Goal: Transaction & Acquisition: Purchase product/service

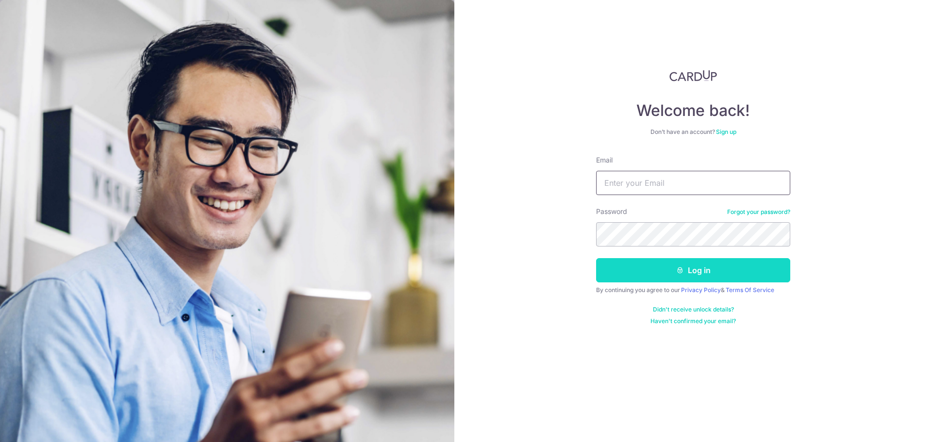
type input "pdsen@hotmail.com"
click at [669, 276] on button "Log in" at bounding box center [693, 270] width 194 height 24
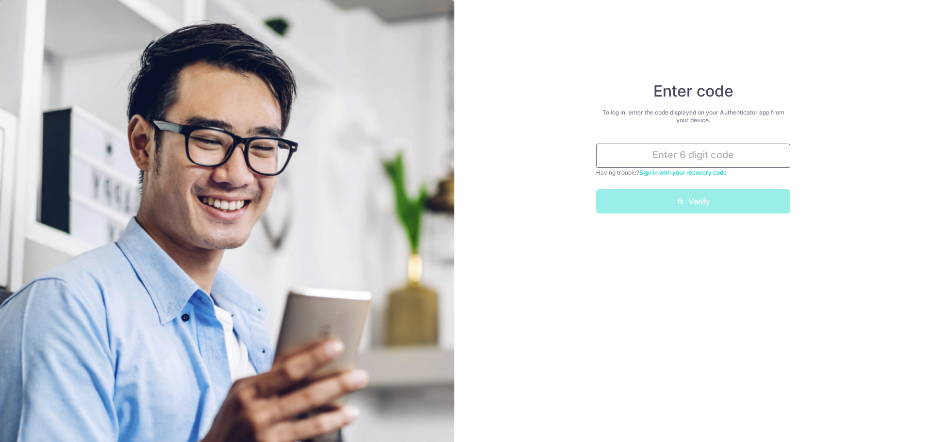
click at [681, 158] on input "text" at bounding box center [693, 156] width 194 height 24
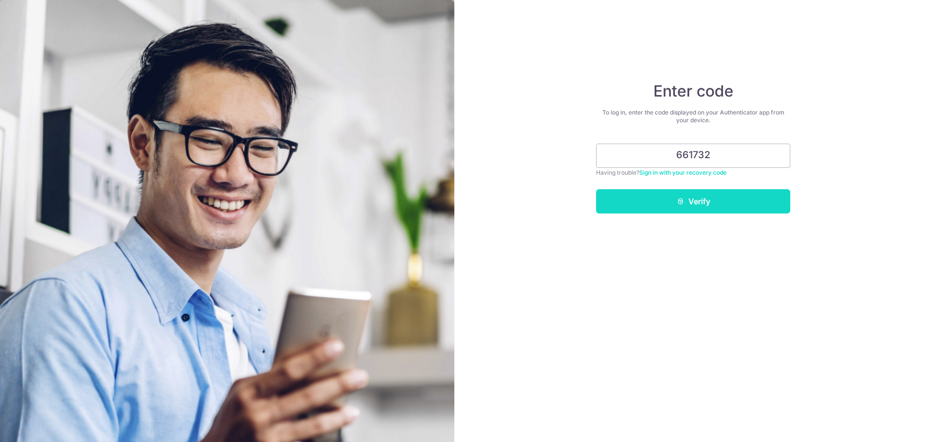
type input "661732"
click at [660, 193] on button "Verify" at bounding box center [693, 201] width 194 height 24
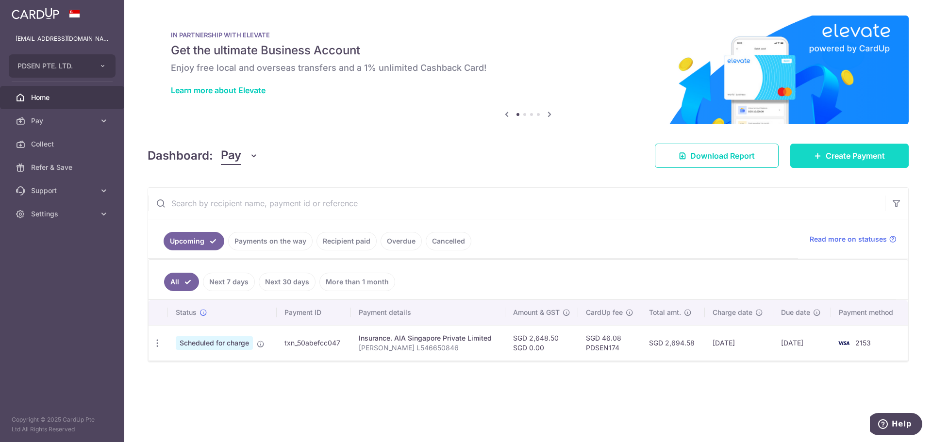
click at [859, 158] on span "Create Payment" at bounding box center [855, 156] width 59 height 12
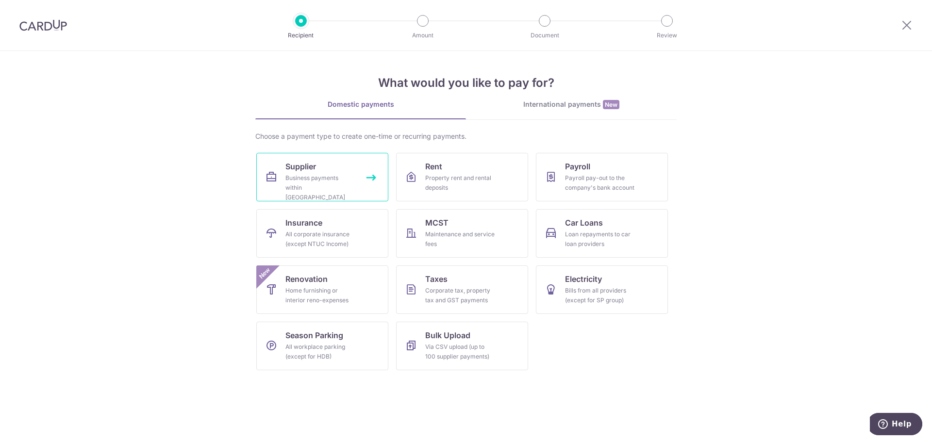
click at [310, 172] on span "Supplier" at bounding box center [300, 167] width 31 height 12
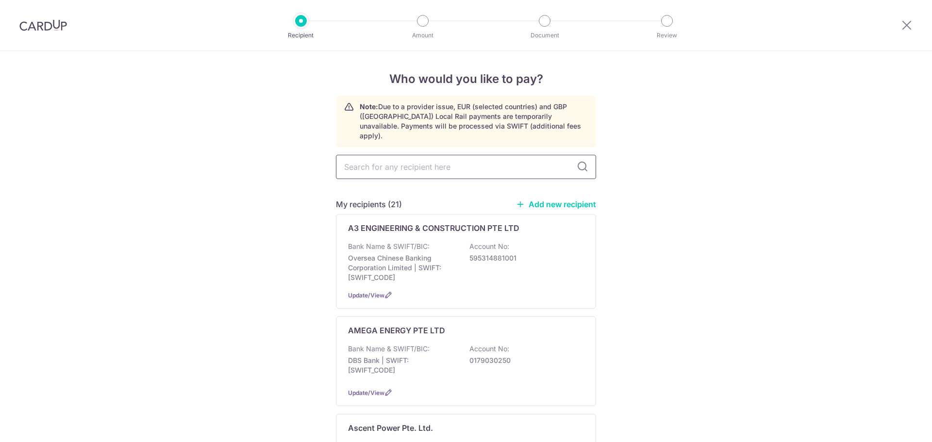
click at [466, 164] on input "text" at bounding box center [466, 167] width 260 height 24
type input "chen"
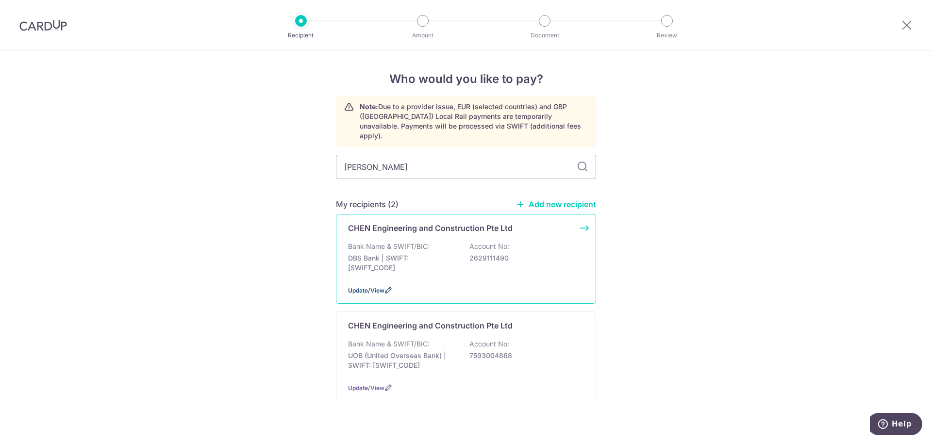
click at [385, 286] on icon at bounding box center [389, 290] width 8 height 8
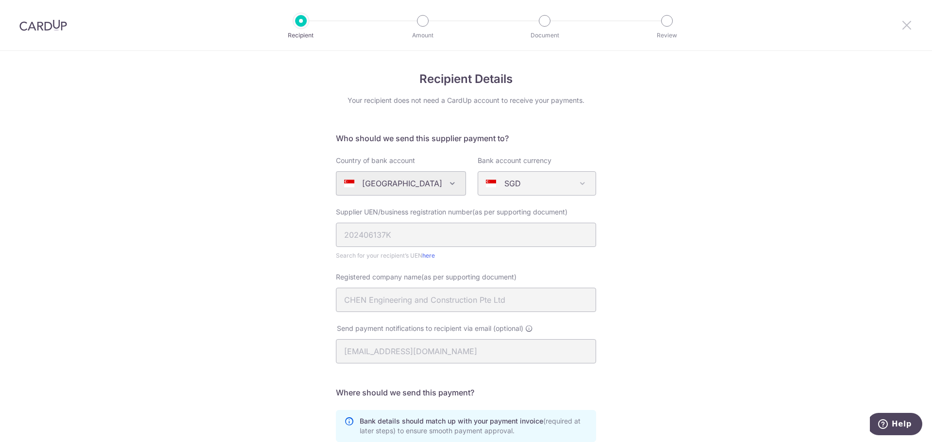
click at [903, 30] on icon at bounding box center [907, 25] width 12 height 12
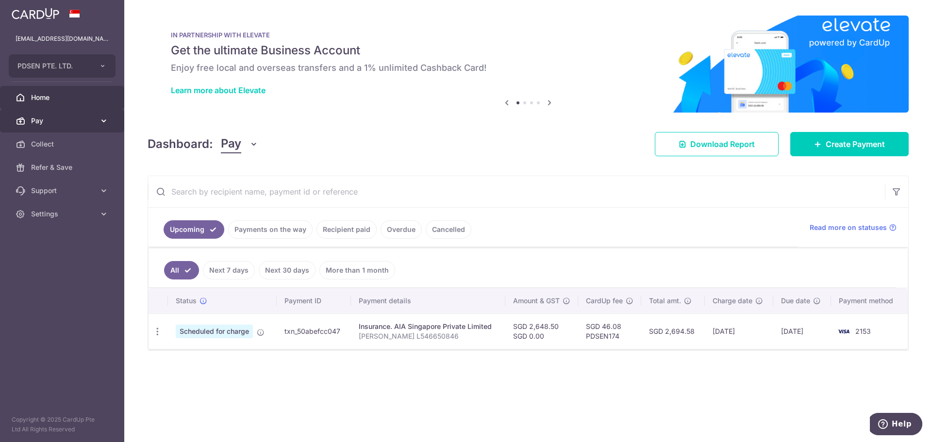
click at [44, 118] on span "Pay" at bounding box center [63, 121] width 64 height 10
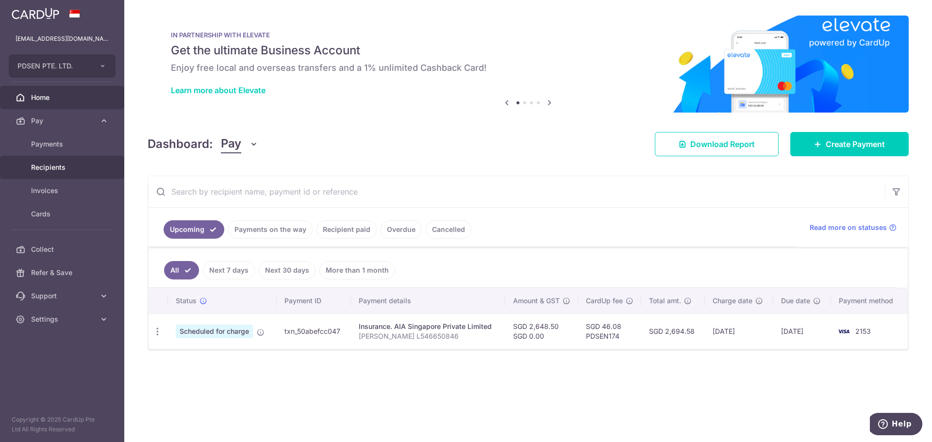
click at [57, 167] on span "Recipients" at bounding box center [63, 168] width 64 height 10
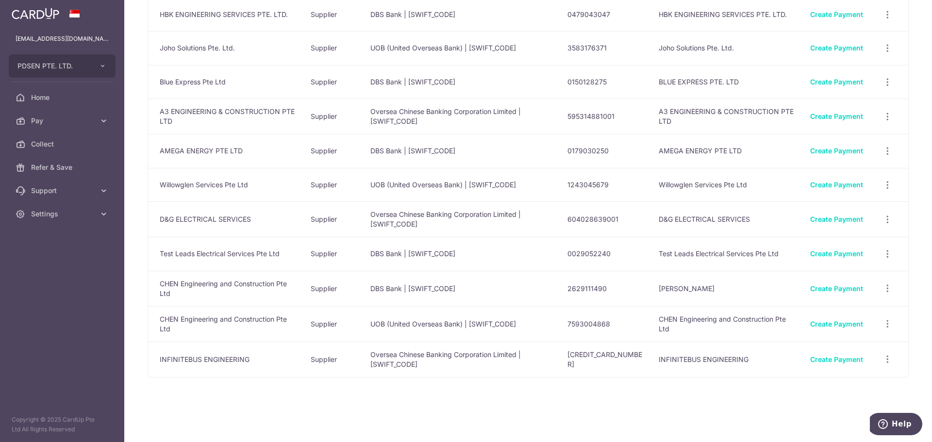
scroll to position [499, 0]
click at [883, 288] on icon "button" at bounding box center [888, 288] width 10 height 10
click at [839, 315] on span "View/Edit" at bounding box center [855, 315] width 66 height 12
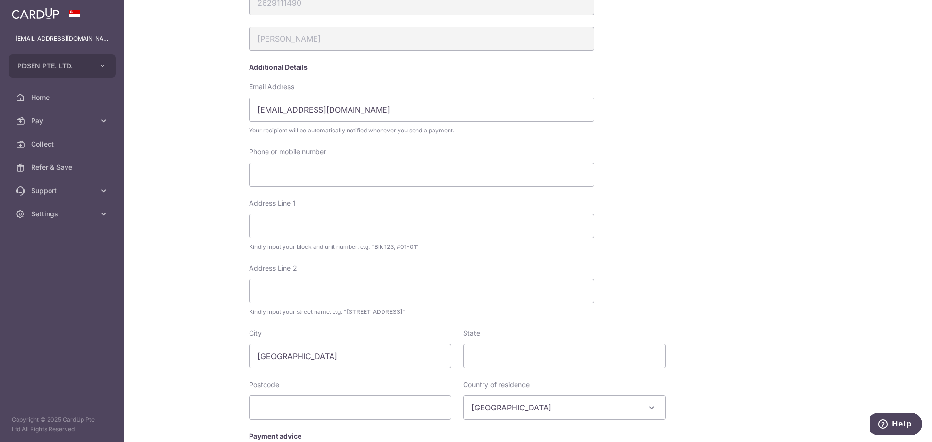
scroll to position [288, 0]
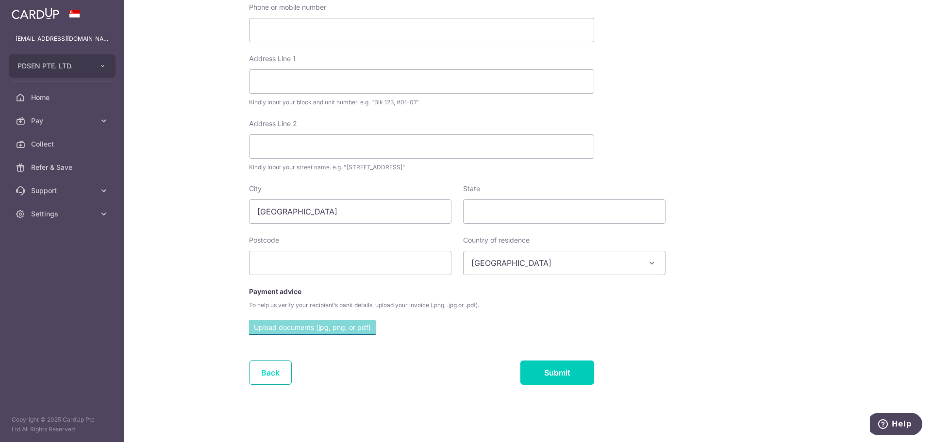
click at [281, 373] on link "Back" at bounding box center [270, 373] width 43 height 24
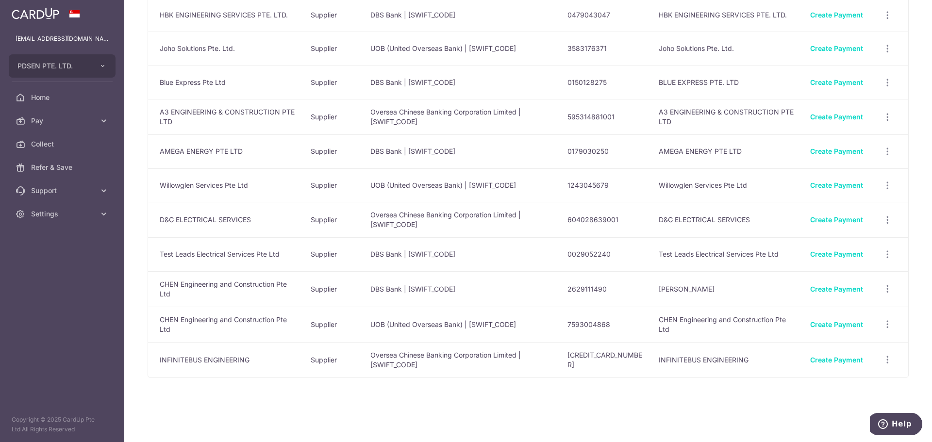
scroll to position [499, 0]
click at [887, 289] on icon "button" at bounding box center [888, 288] width 10 height 10
click at [843, 337] on span "Linked Payments" at bounding box center [853, 339] width 62 height 10
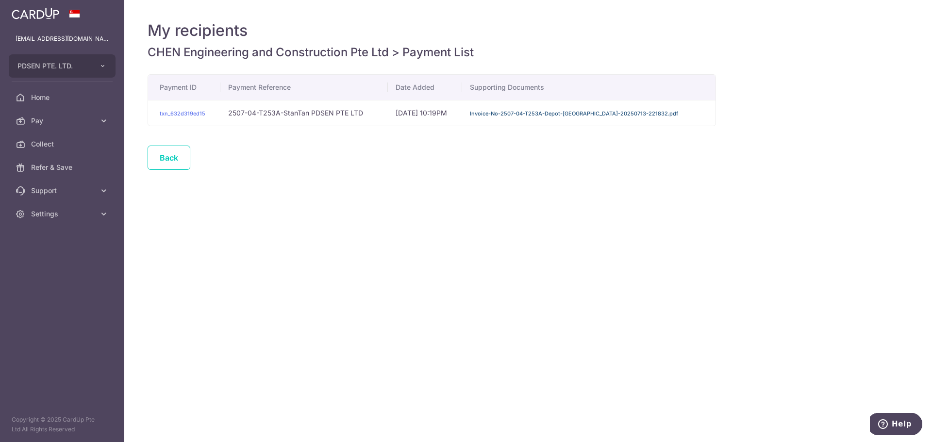
click at [518, 112] on link "Invoice-No-2507-04-T253A-Depot-StanleyTan-20250713-221832.pdf" at bounding box center [574, 113] width 208 height 7
click at [174, 155] on link "Back" at bounding box center [169, 158] width 43 height 24
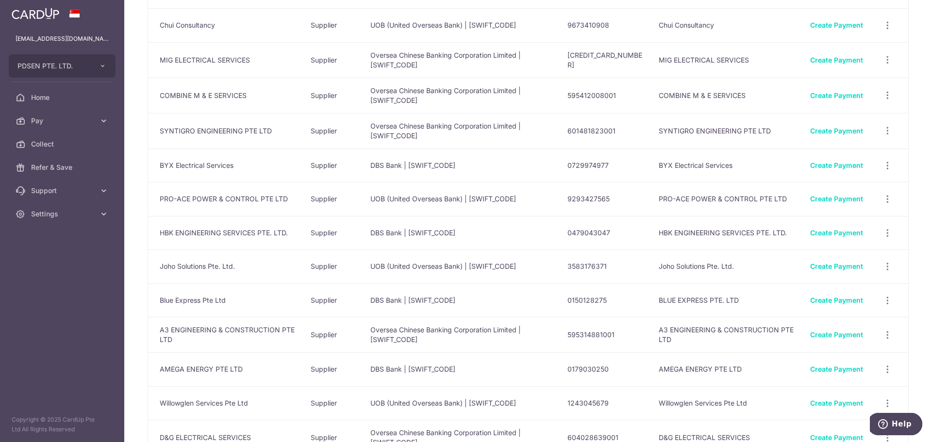
scroll to position [499, 0]
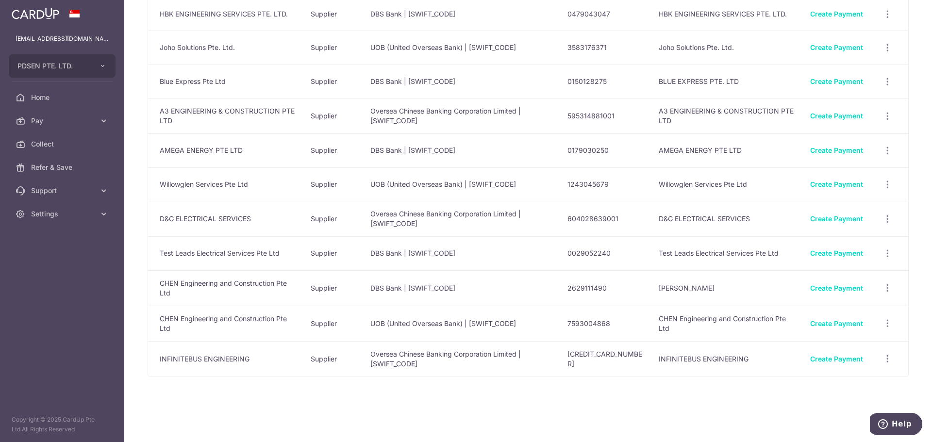
click at [633, 320] on td "7593004868" at bounding box center [605, 323] width 91 height 35
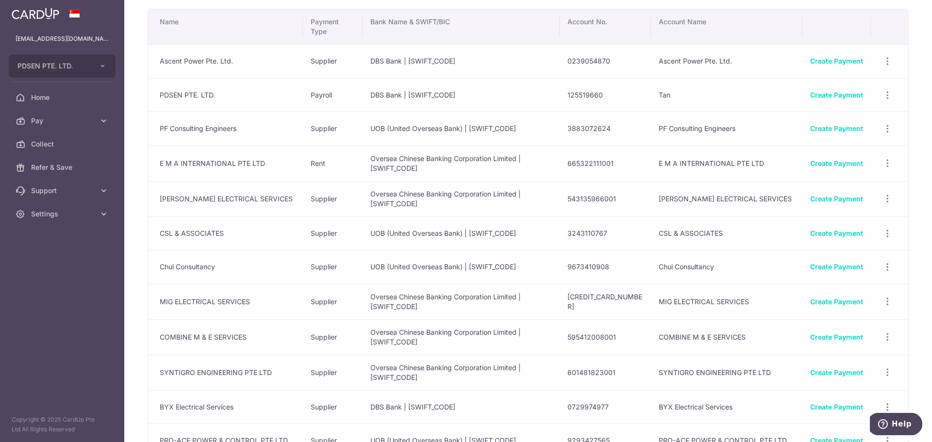
scroll to position [0, 0]
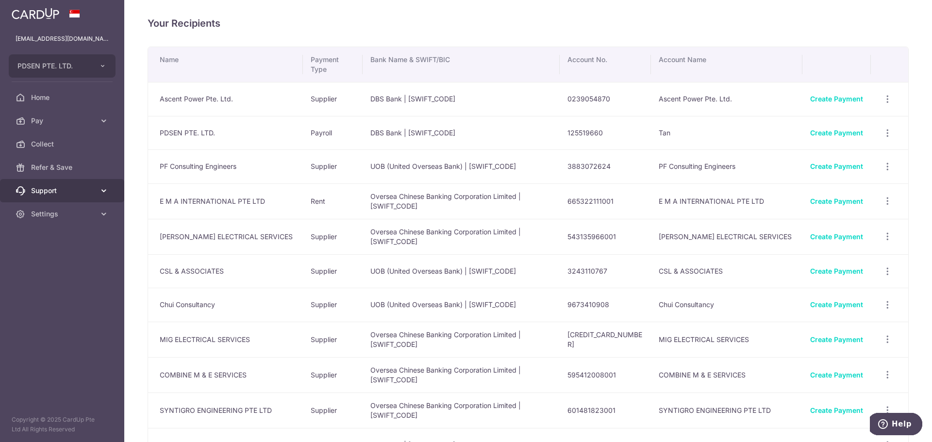
click at [99, 189] on link "Support" at bounding box center [62, 190] width 124 height 23
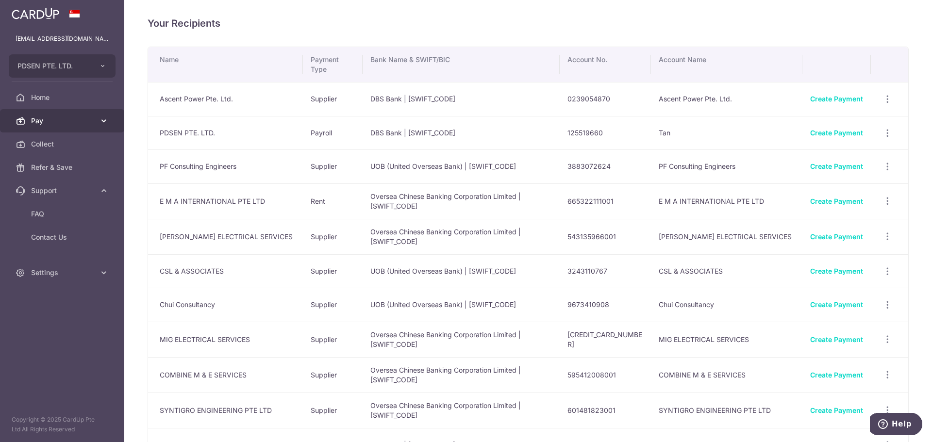
click at [103, 122] on icon at bounding box center [104, 121] width 10 height 10
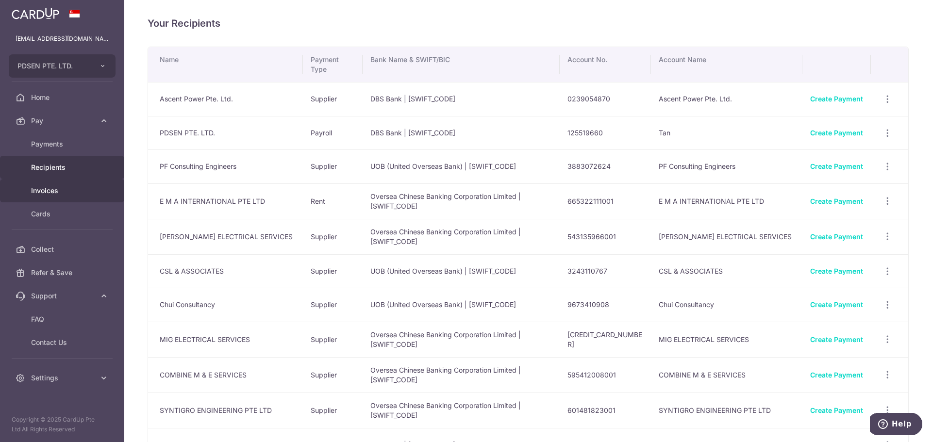
click at [59, 189] on span "Invoices" at bounding box center [63, 191] width 64 height 10
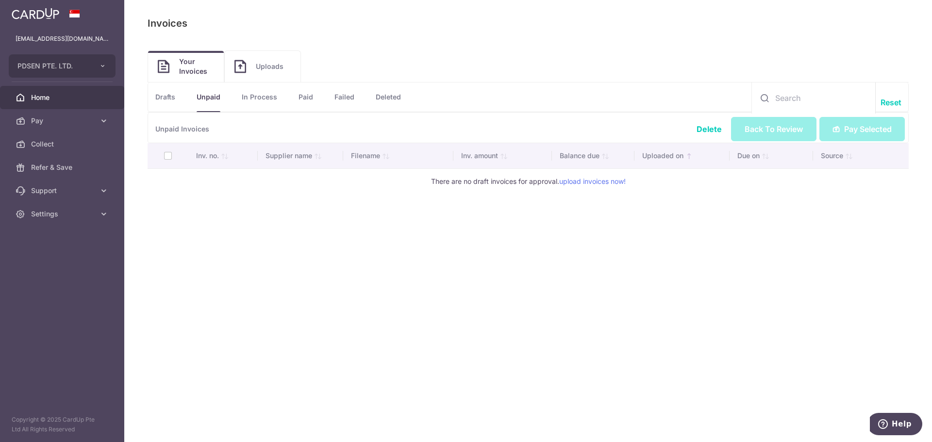
click at [62, 100] on span "Home" at bounding box center [63, 98] width 64 height 10
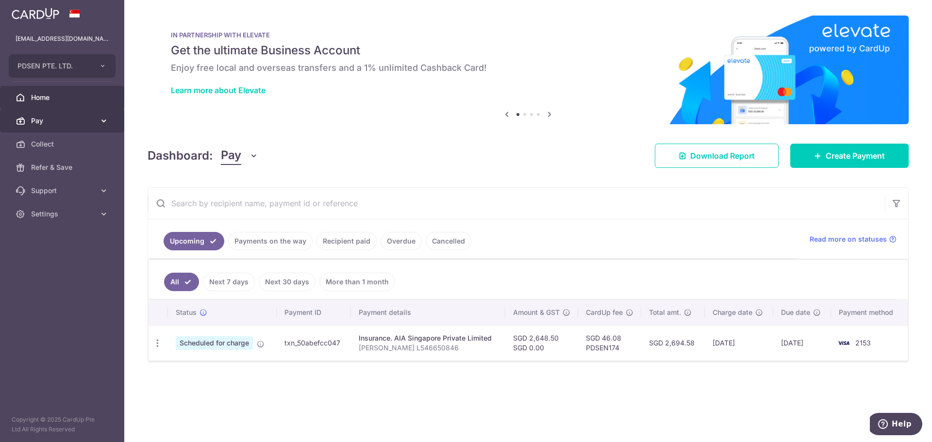
click at [62, 123] on span "Pay" at bounding box center [63, 121] width 64 height 10
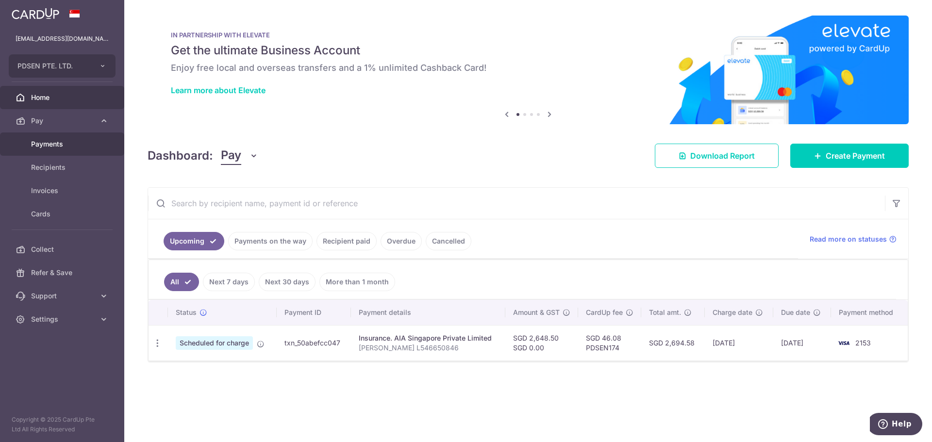
click at [57, 150] on link "Payments" at bounding box center [62, 144] width 124 height 23
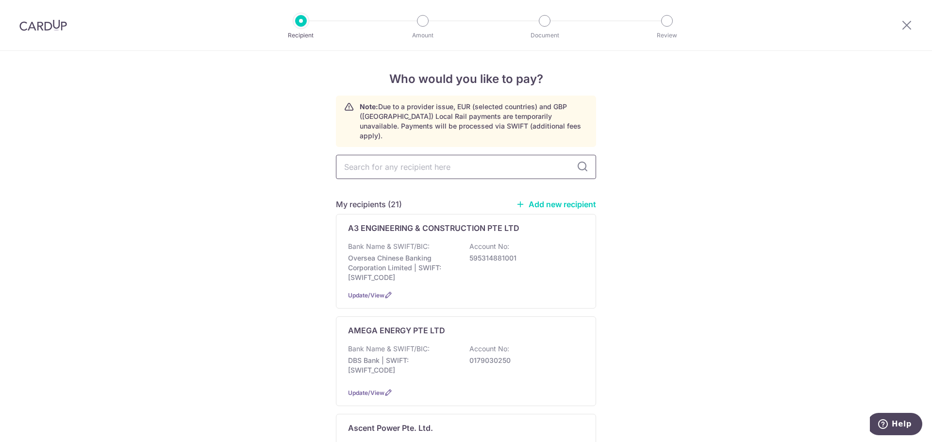
click at [426, 155] on input "text" at bounding box center [466, 167] width 260 height 24
type input "[PERSON_NAME]"
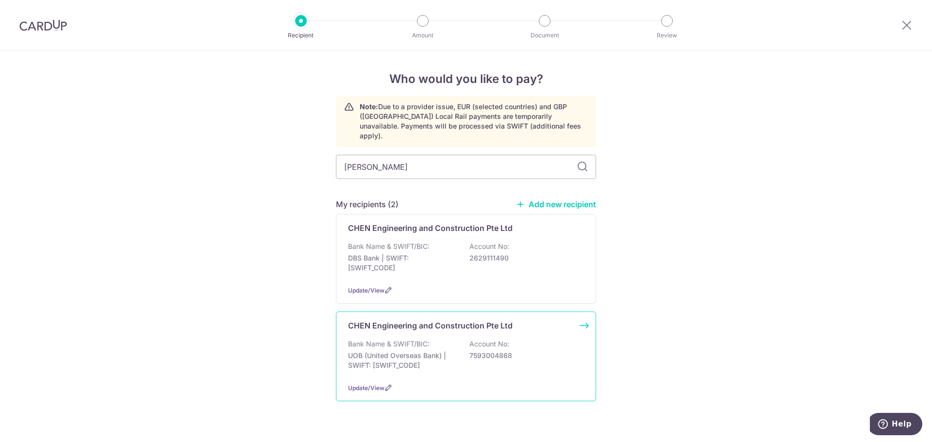
click at [430, 339] on div "Bank Name & SWIFT/BIC: UOB (United Overseas Bank) | SWIFT: [SWIFT_CODE] Account…" at bounding box center [466, 357] width 236 height 36
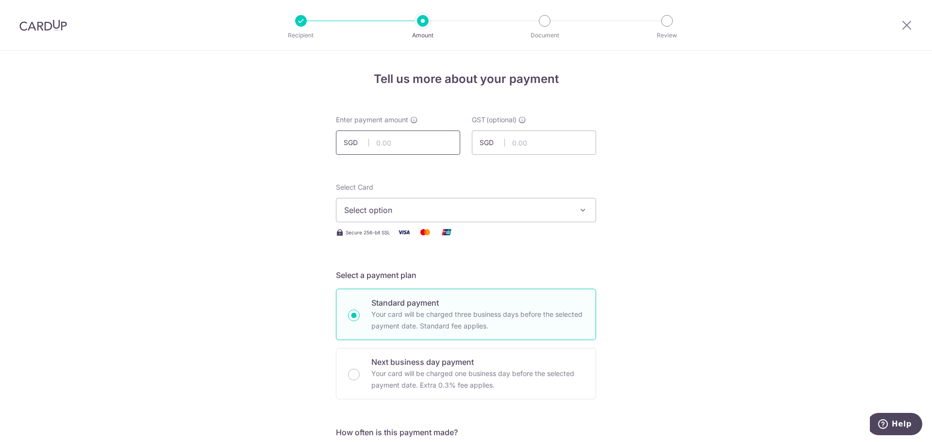
click at [392, 144] on input "text" at bounding box center [398, 143] width 124 height 24
type input "2,680.00"
click at [525, 212] on span "Select option" at bounding box center [457, 210] width 226 height 12
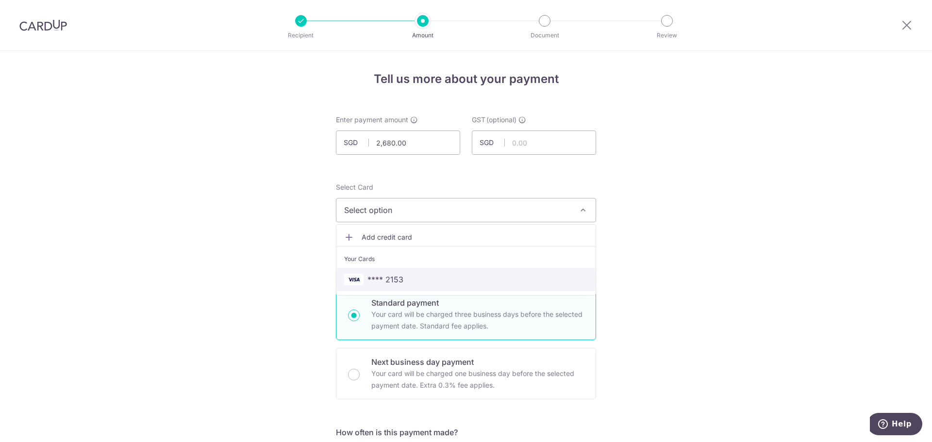
click at [430, 281] on span "**** 2153" at bounding box center [466, 280] width 244 height 12
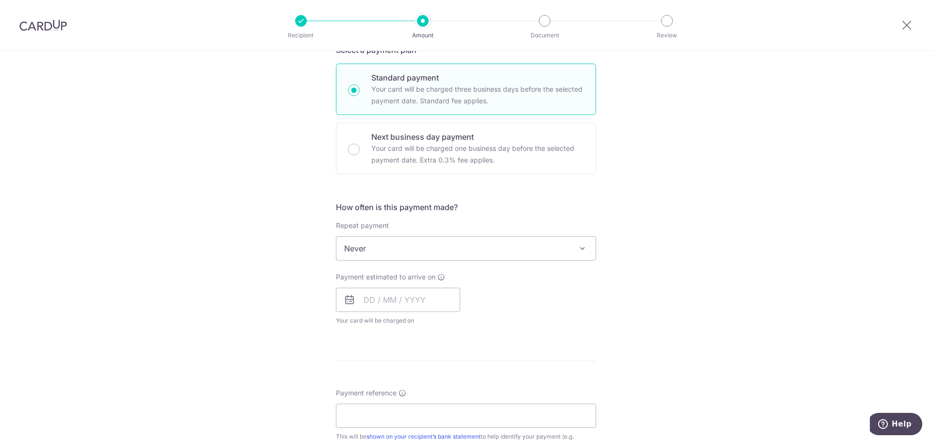
scroll to position [340, 0]
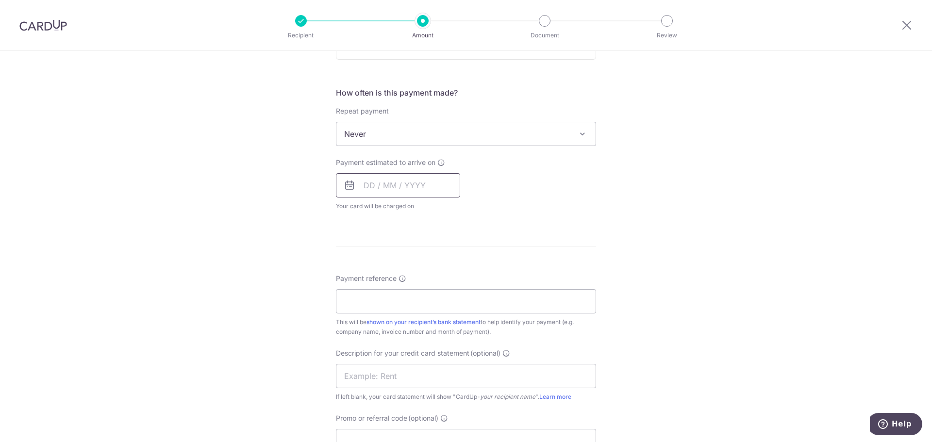
click at [395, 188] on input "text" at bounding box center [398, 185] width 124 height 24
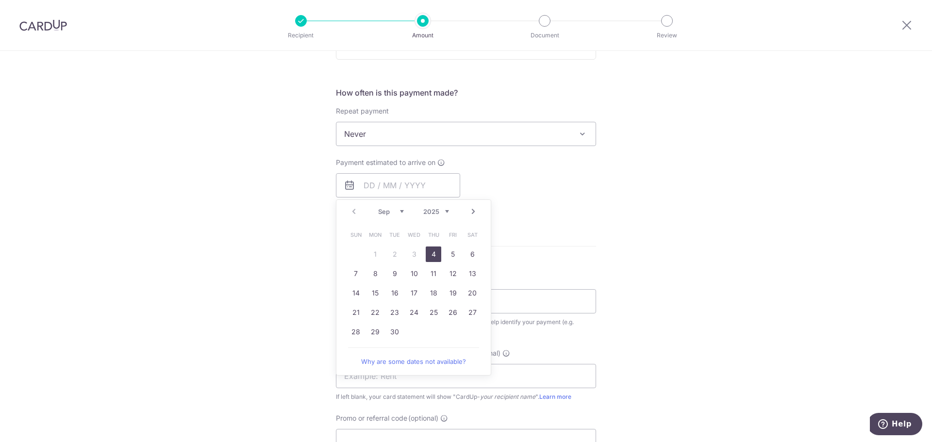
click at [433, 255] on link "4" at bounding box center [434, 255] width 16 height 16
type input "04/09/2025"
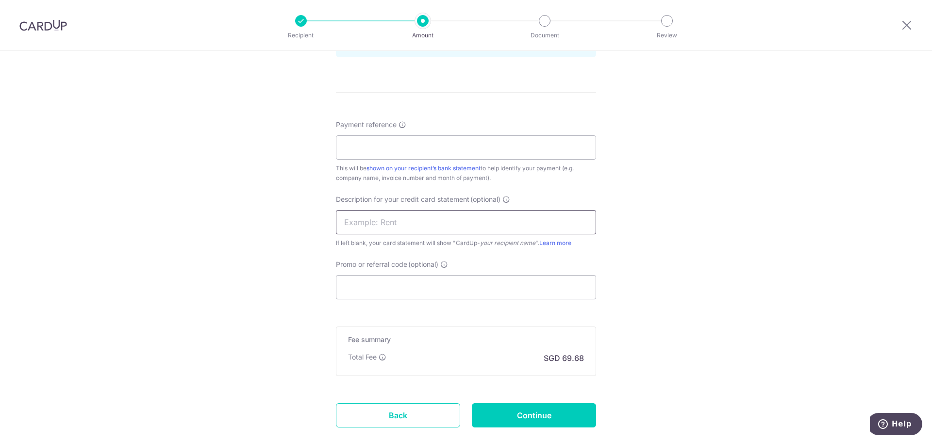
scroll to position [534, 0]
click at [457, 151] on input "Payment reference" at bounding box center [466, 147] width 260 height 24
click at [458, 147] on input "T2" at bounding box center [466, 147] width 260 height 24
click at [711, 158] on div "Tell us more about your payment Enter payment amount SGD 2,680.00 2680.00 GST (…" at bounding box center [466, 8] width 932 height 983
click at [372, 153] on input "T2" at bounding box center [466, 147] width 260 height 24
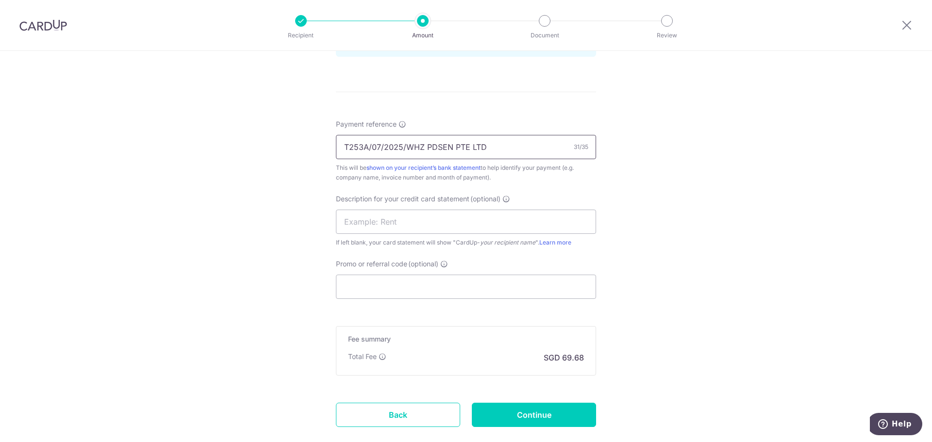
click at [424, 150] on input "T253A/07/2025/WHZ PDSEN PTE LTD" at bounding box center [466, 147] width 260 height 24
drag, startPoint x: 505, startPoint y: 147, endPoint x: 227, endPoint y: 155, distance: 278.3
click at [227, 155] on div "Tell us more about your payment Enter payment amount SGD 2,680.00 2680.00 GST (…" at bounding box center [466, 8] width 932 height 983
click at [439, 150] on input "T253A/07/2025/WHZ PDSEN PTE LTD" at bounding box center [466, 147] width 260 height 24
drag, startPoint x: 486, startPoint y: 149, endPoint x: 131, endPoint y: 155, distance: 355.4
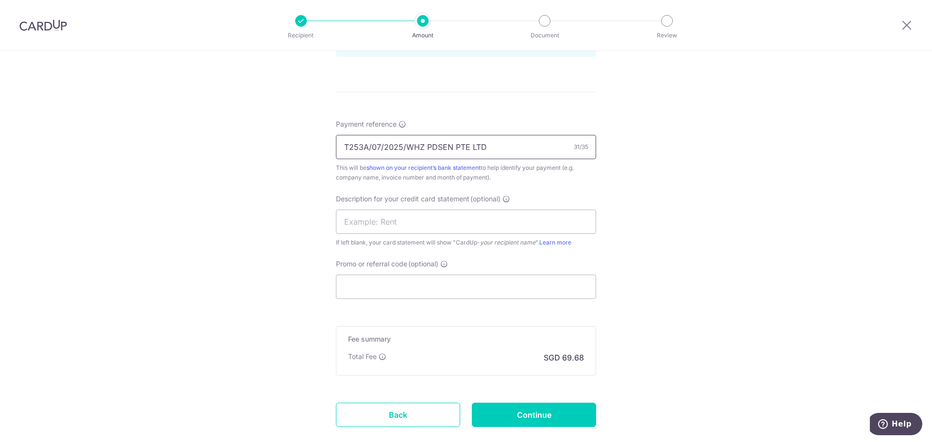
click at [131, 155] on div "Tell us more about your payment Enter payment amount SGD 2,680.00 2680.00 GST (…" at bounding box center [466, 8] width 932 height 983
click at [445, 145] on input "T253A-DEPOT-TAN-PN-JUL PDSEN" at bounding box center [466, 147] width 260 height 24
type input "T253A-DEPOT-TAN-PN-JUN PDSEN"
click at [424, 226] on input "text" at bounding box center [466, 222] width 260 height 24
type input "CHEN 205704"
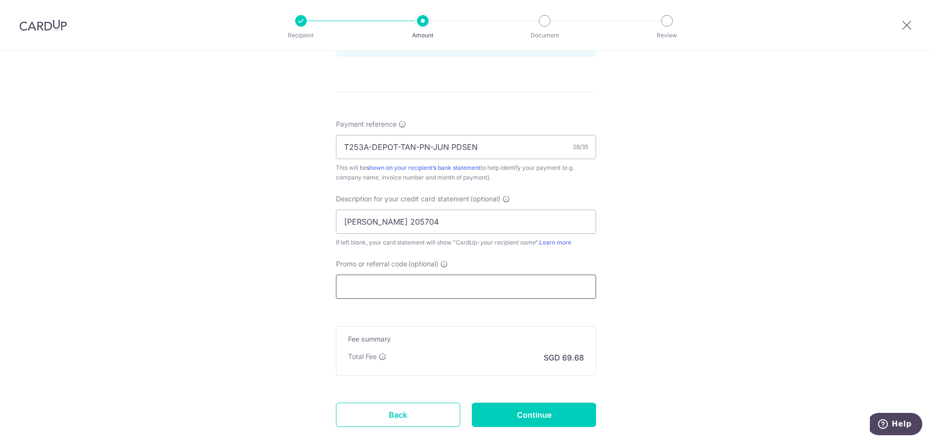
click at [367, 283] on input "Promo or referral code (optional)" at bounding box center [466, 287] width 260 height 24
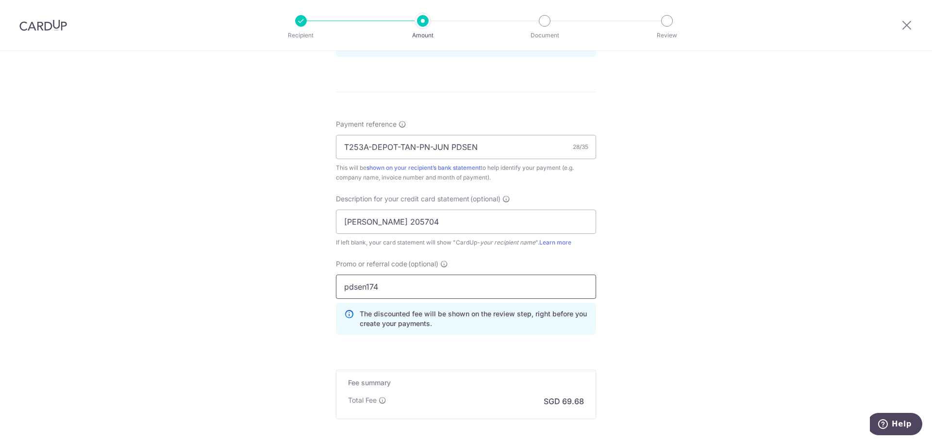
type input "pdsen174"
click at [765, 255] on div "Tell us more about your payment Enter payment amount SGD 2,680.00 2680.00 GST (…" at bounding box center [466, 30] width 932 height 1027
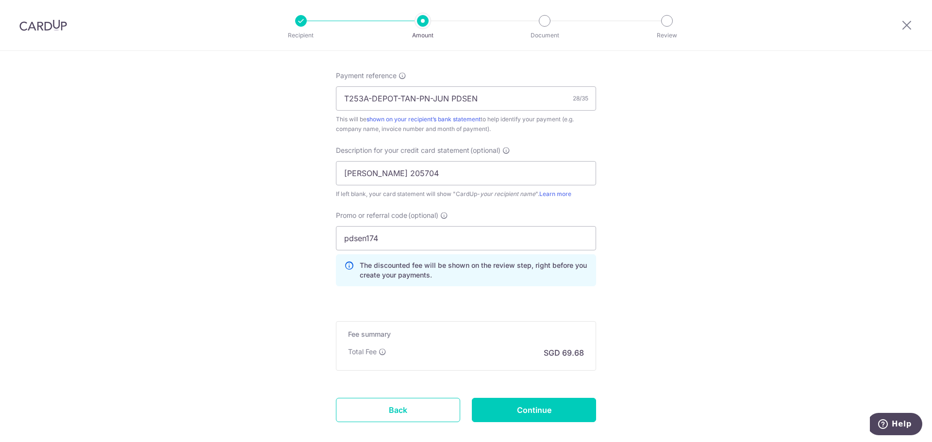
scroll to position [635, 0]
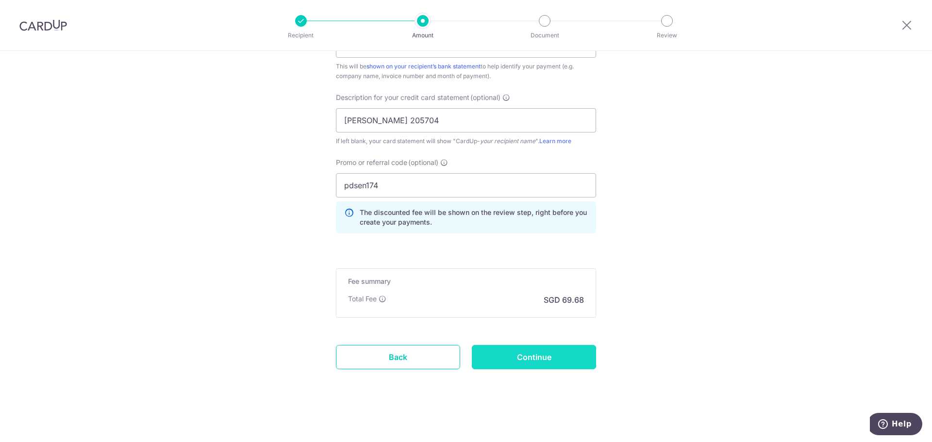
click at [552, 355] on input "Continue" at bounding box center [534, 357] width 124 height 24
type input "Create Schedule"
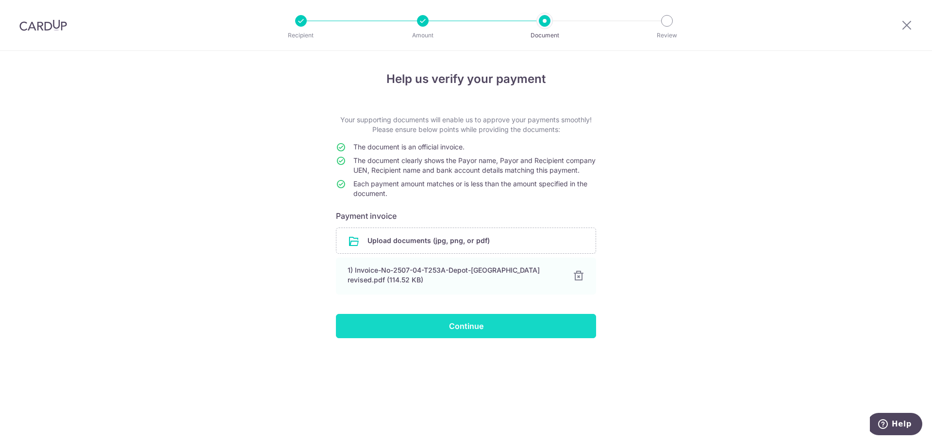
click at [484, 338] on input "Continue" at bounding box center [466, 326] width 260 height 24
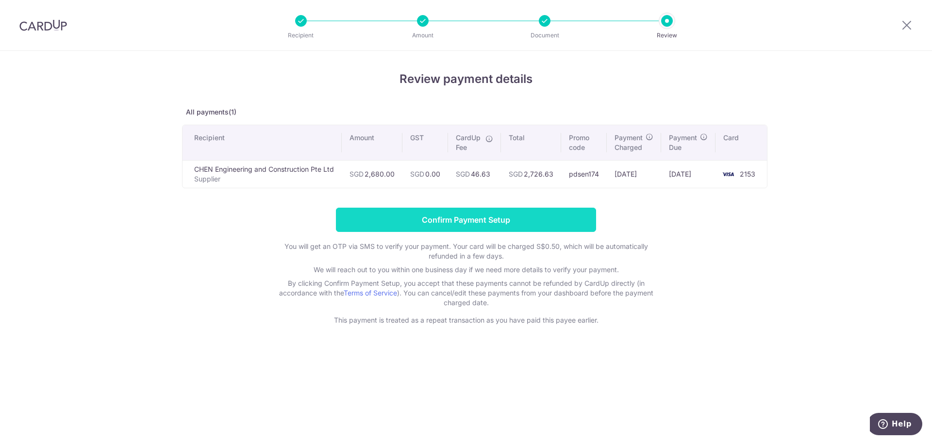
click at [573, 217] on input "Confirm Payment Setup" at bounding box center [466, 220] width 260 height 24
